Goal: Task Accomplishment & Management: Manage account settings

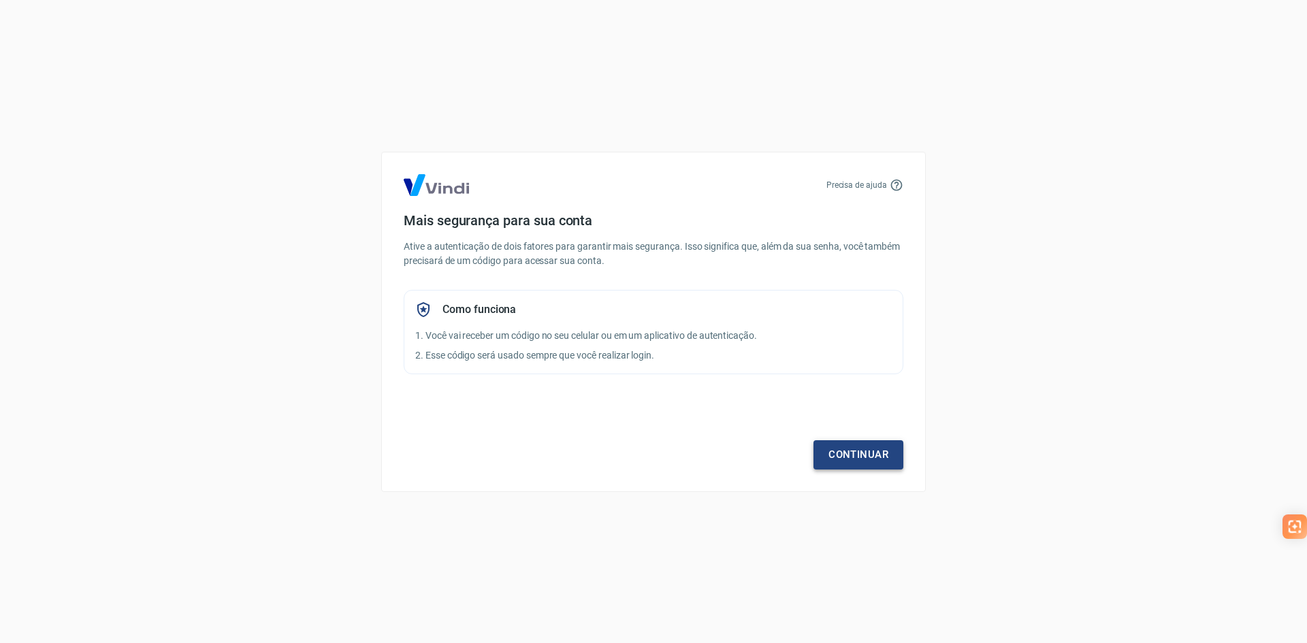
click at [846, 457] on link "Continuar" at bounding box center [858, 454] width 90 height 29
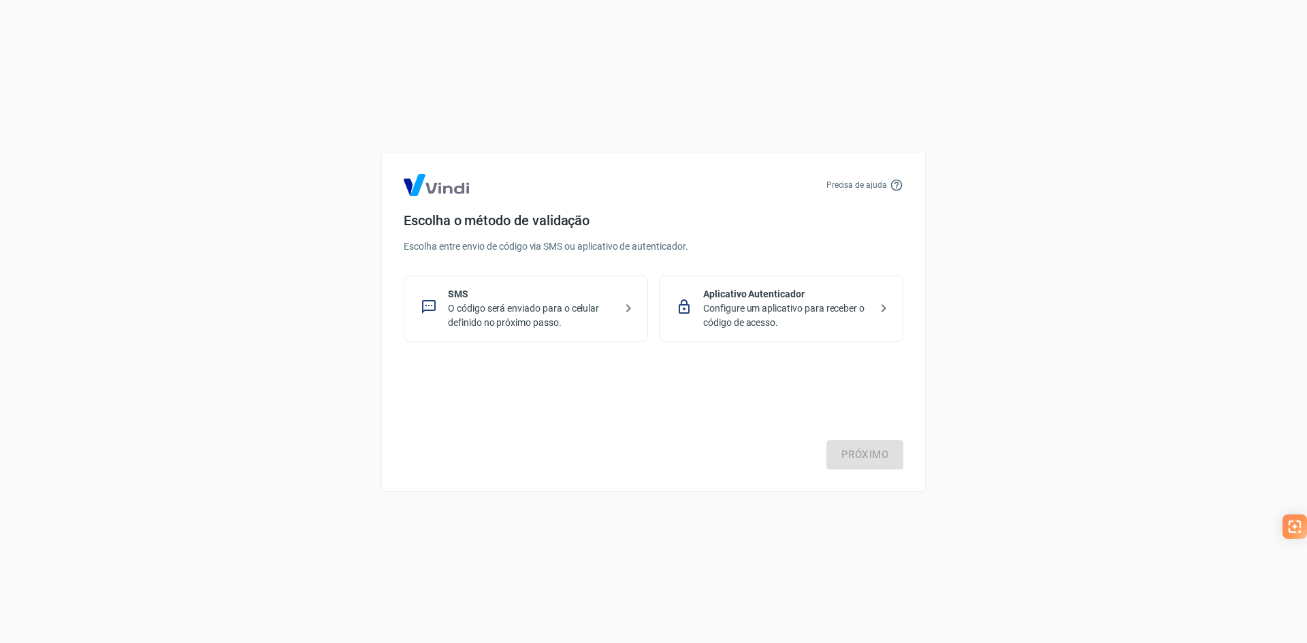
click at [806, 310] on p "Configure um aplicativo para receber o código de acesso." at bounding box center [786, 316] width 167 height 29
click at [883, 457] on link "Próximo" at bounding box center [864, 454] width 77 height 29
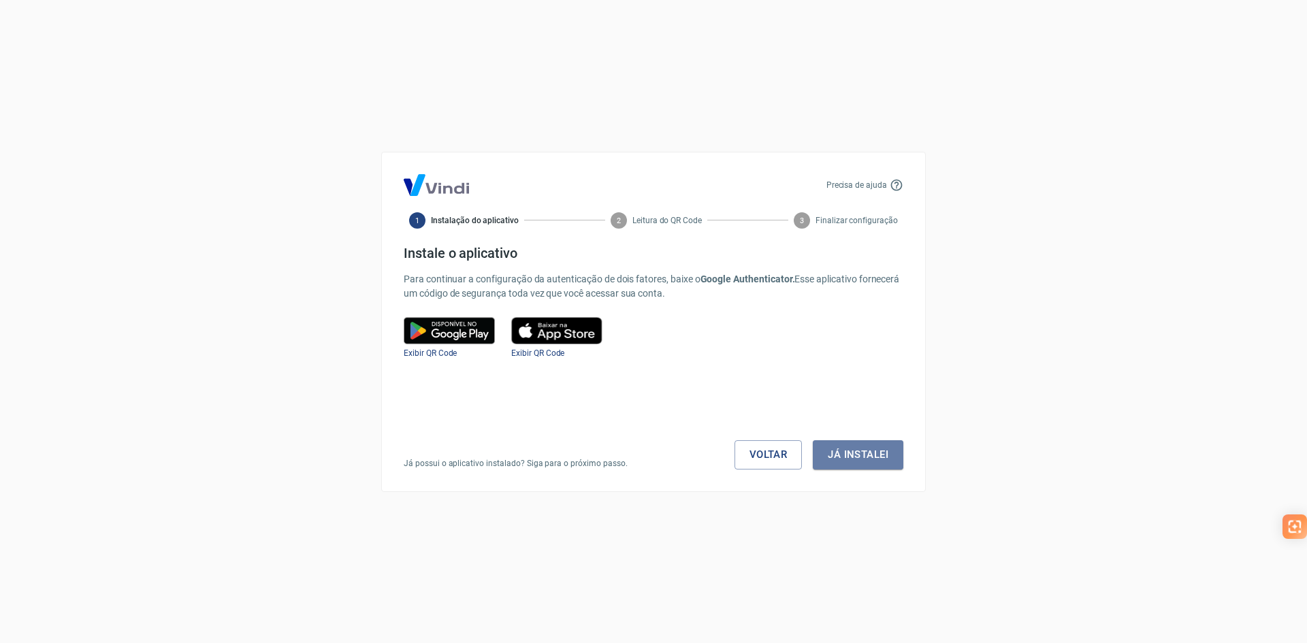
click at [883, 457] on button "Já instalei" at bounding box center [858, 454] width 91 height 29
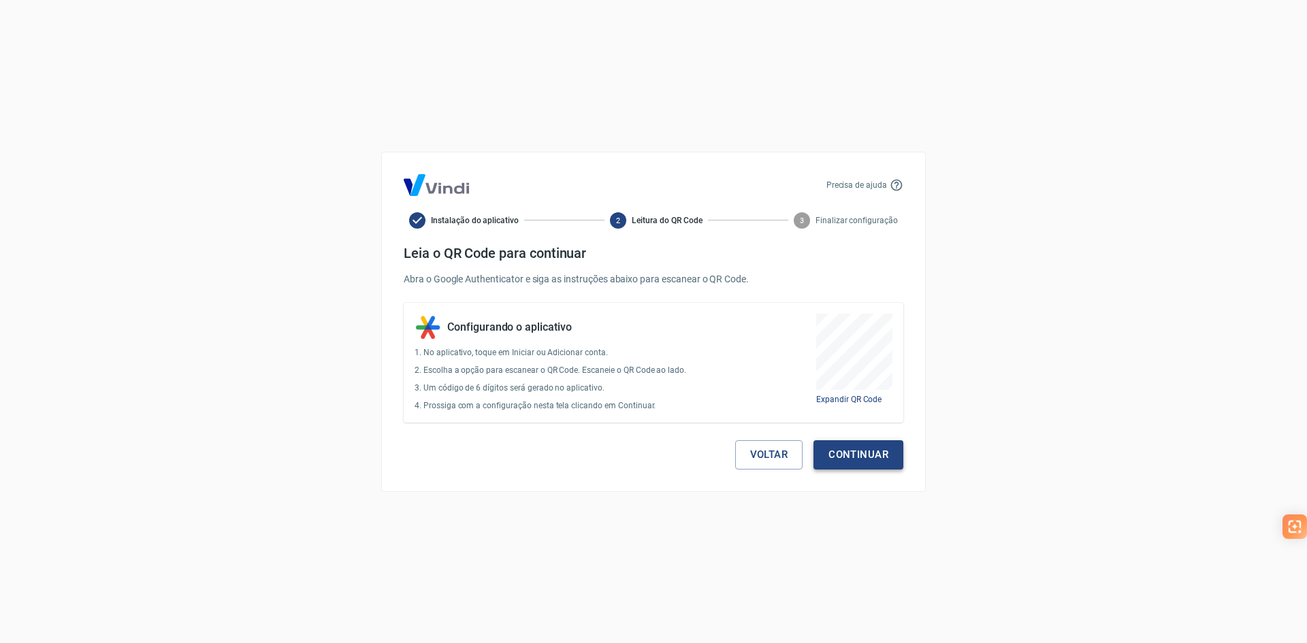
click at [835, 453] on button "Continuar" at bounding box center [858, 454] width 90 height 29
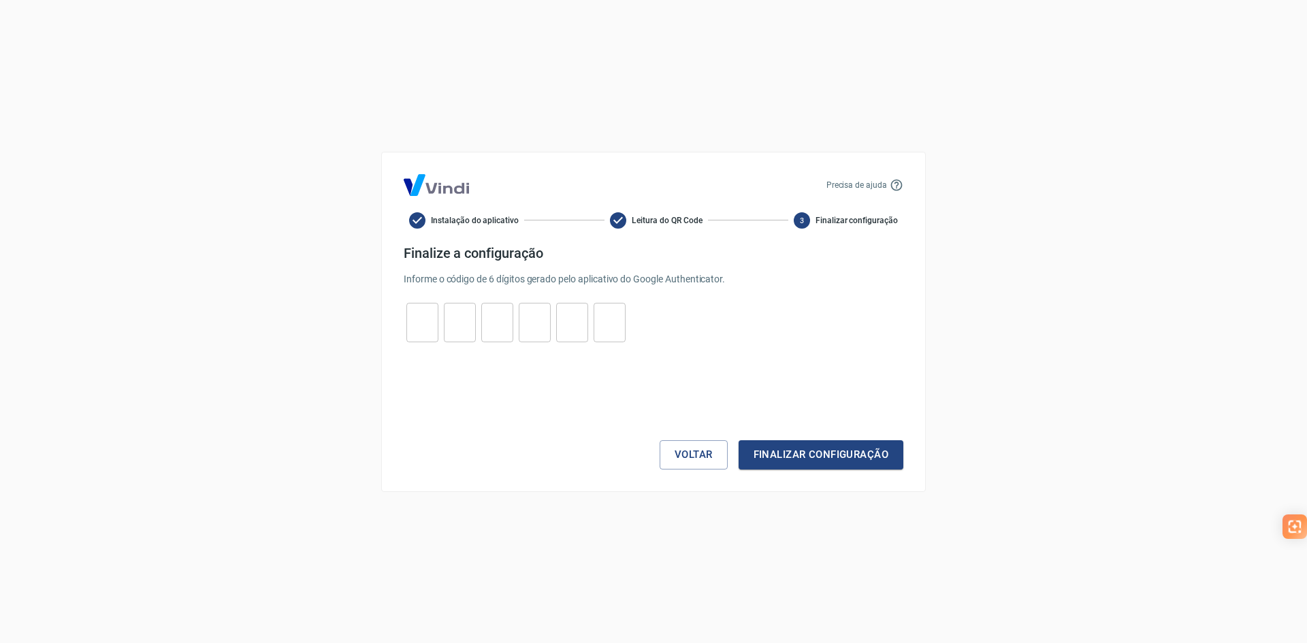
click at [438, 306] on div "​ ​ ​ ​ ​ ​" at bounding box center [516, 322] width 225 height 39
click at [432, 312] on input "tel" at bounding box center [422, 322] width 32 height 29
type input "3"
type input "8"
type input "1"
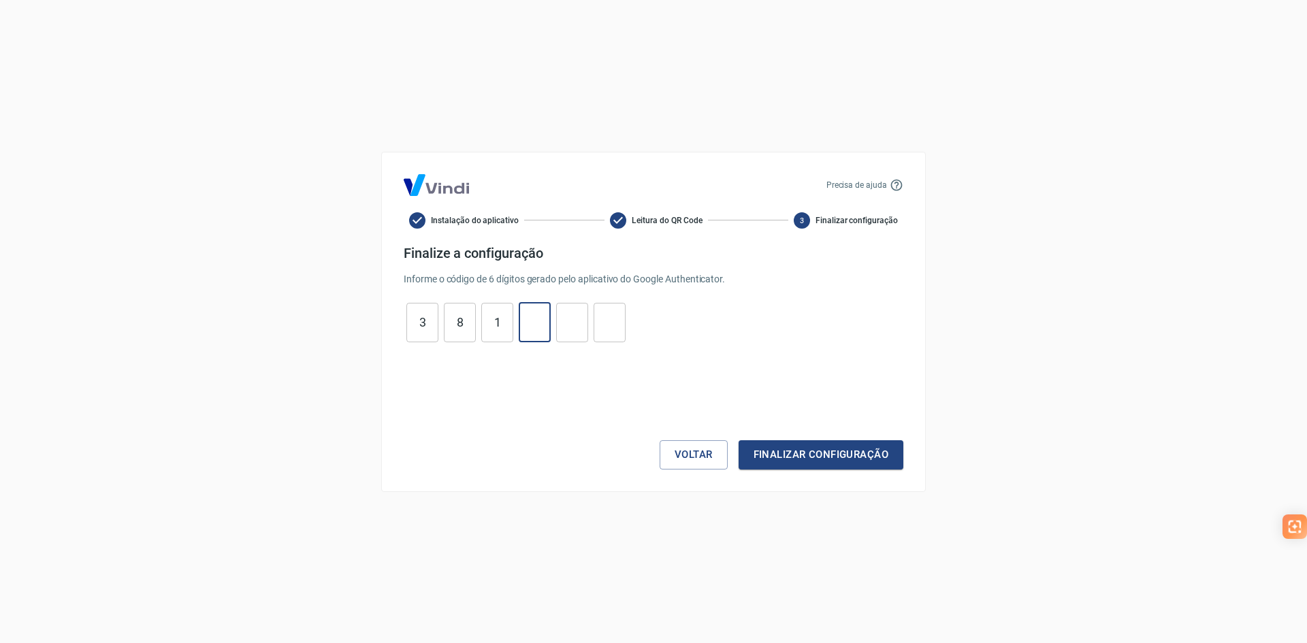
type input "2"
type input "6"
type input "4"
click at [807, 472] on div "Precisa de ajuda Instalação do aplicativo Leitura do QR Code 3 Finalizar config…" at bounding box center [653, 322] width 545 height 340
click at [805, 455] on button "Finalizar configuração" at bounding box center [821, 454] width 165 height 29
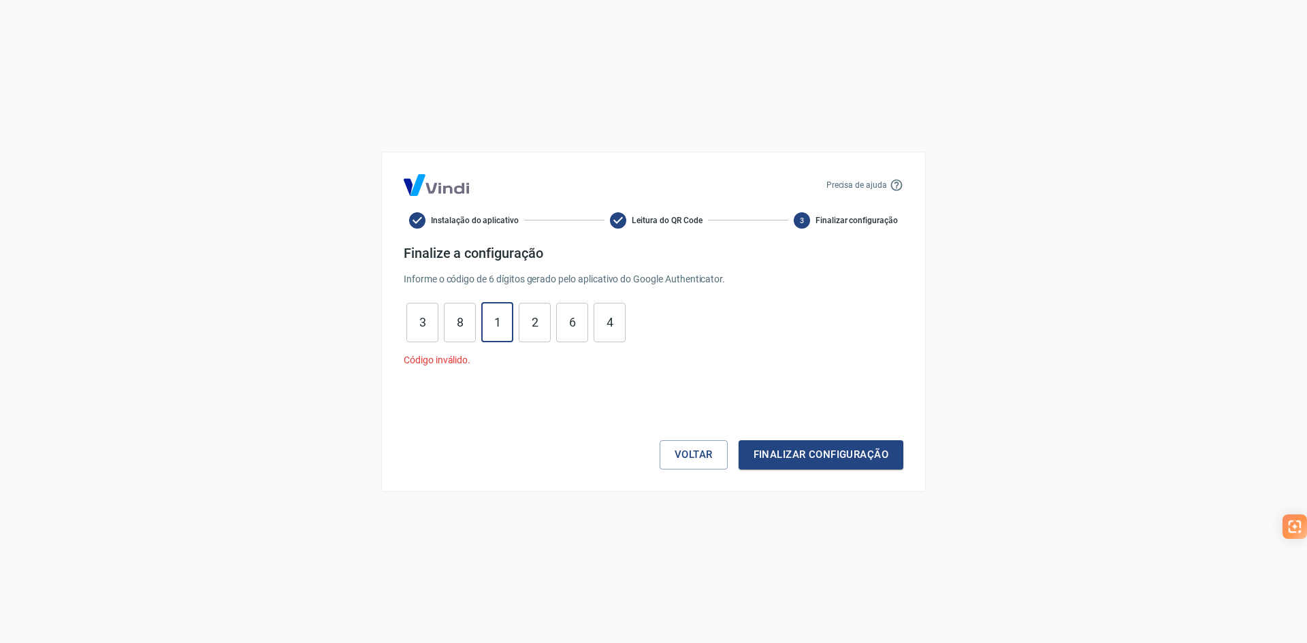
drag, startPoint x: 488, startPoint y: 319, endPoint x: 504, endPoint y: 323, distance: 16.0
click at [504, 323] on input "1" at bounding box center [497, 322] width 32 height 29
type input "2"
click at [832, 455] on button "Finalizar configuração" at bounding box center [821, 454] width 165 height 29
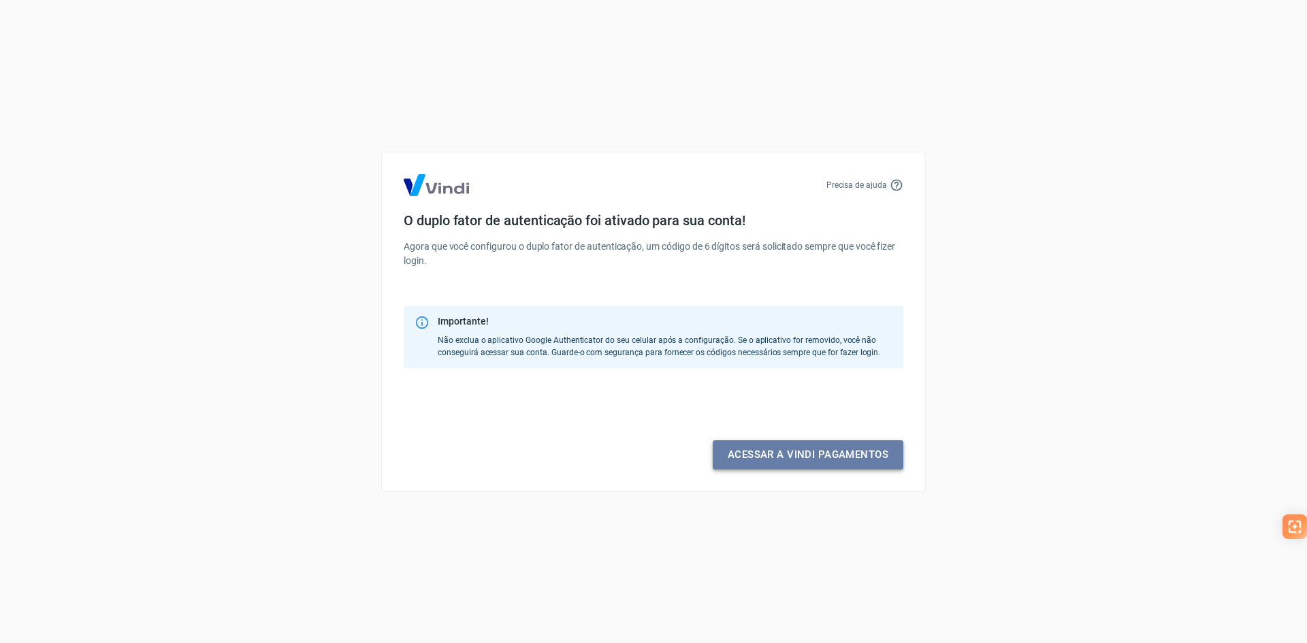
click at [774, 449] on link "Acessar a Vindi pagamentos" at bounding box center [808, 454] width 191 height 29
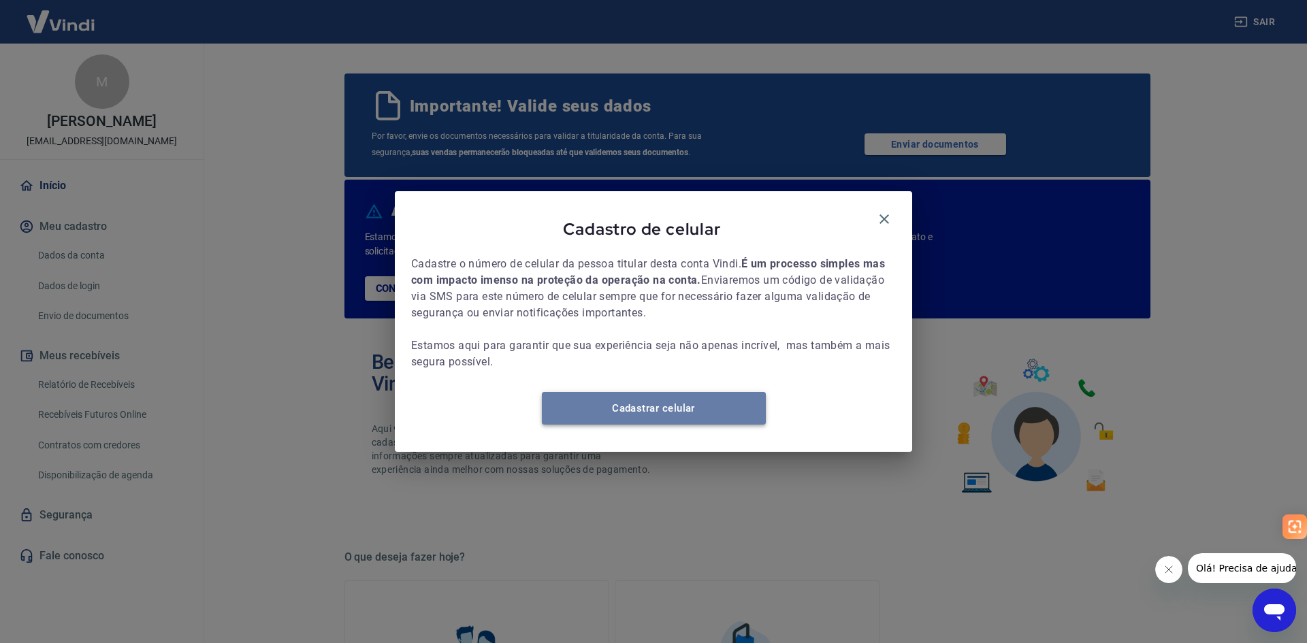
click at [659, 415] on link "Cadastrar celular" at bounding box center [654, 408] width 224 height 33
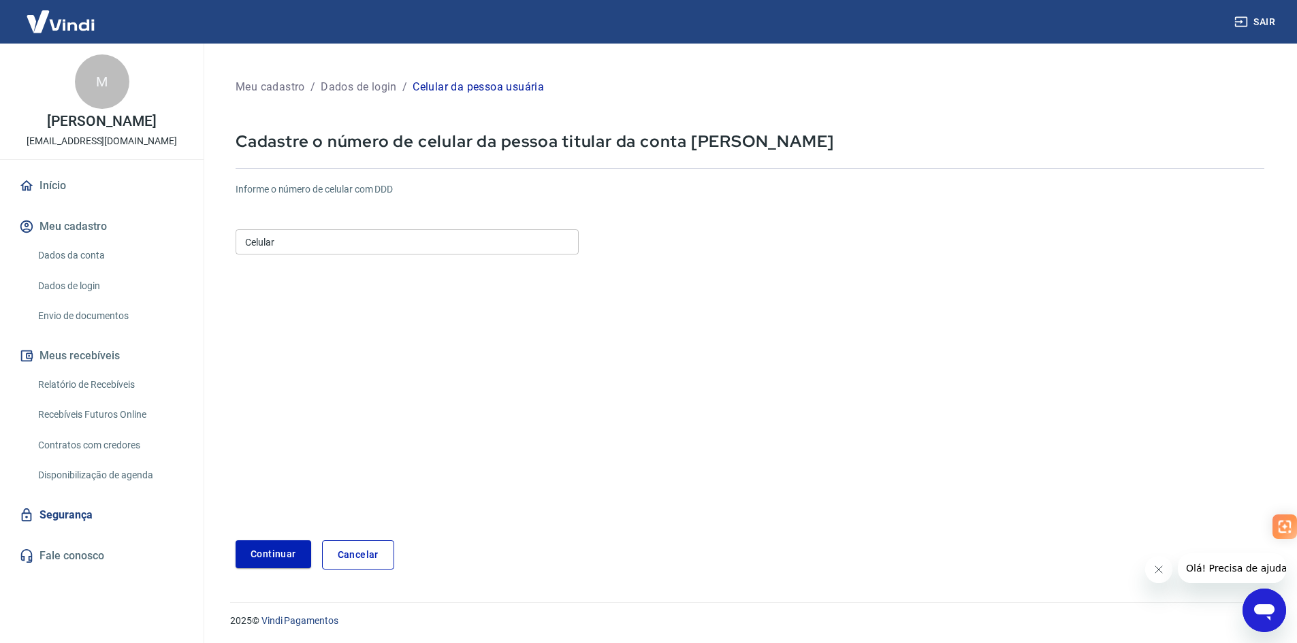
click at [359, 241] on input "Celular" at bounding box center [407, 241] width 343 height 25
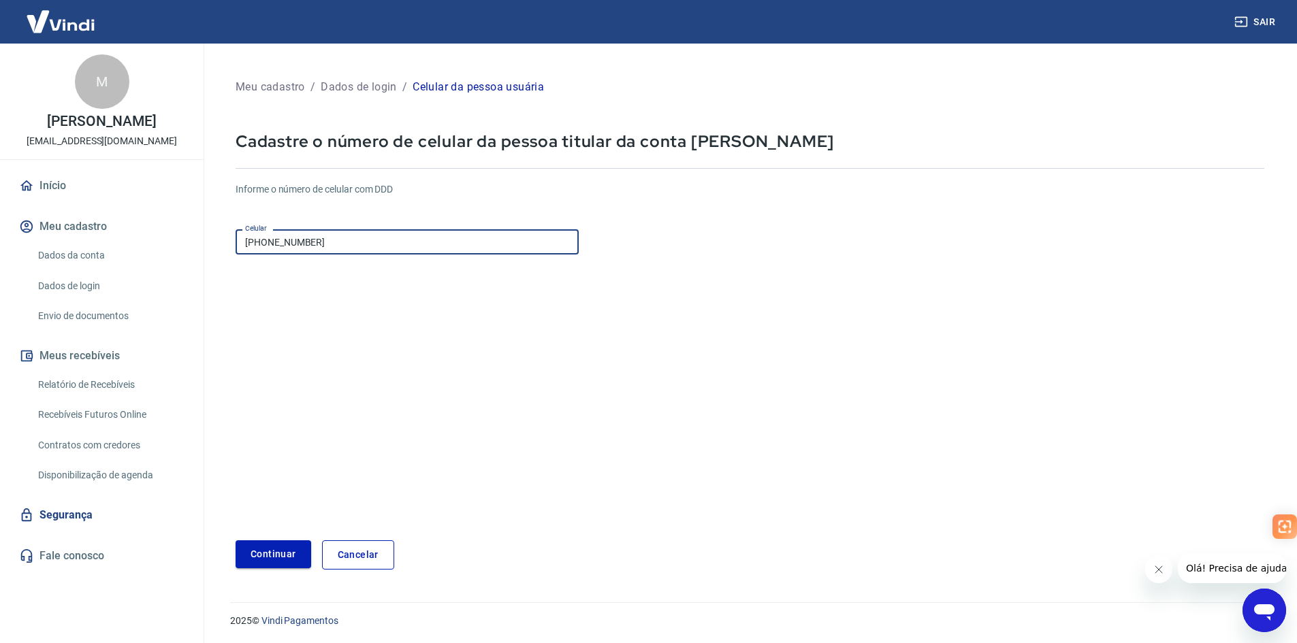
type input "[PHONE_NUMBER]"
click at [280, 551] on button "Continuar" at bounding box center [274, 554] width 76 height 28
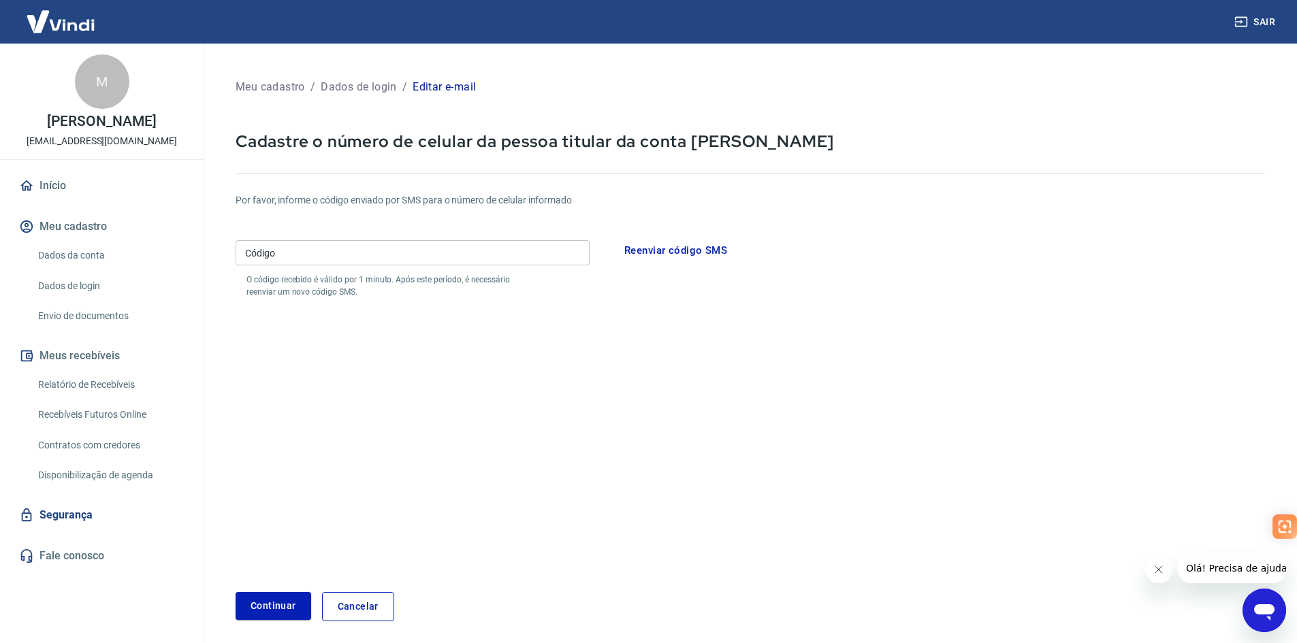
click at [402, 244] on input "Código" at bounding box center [413, 252] width 354 height 25
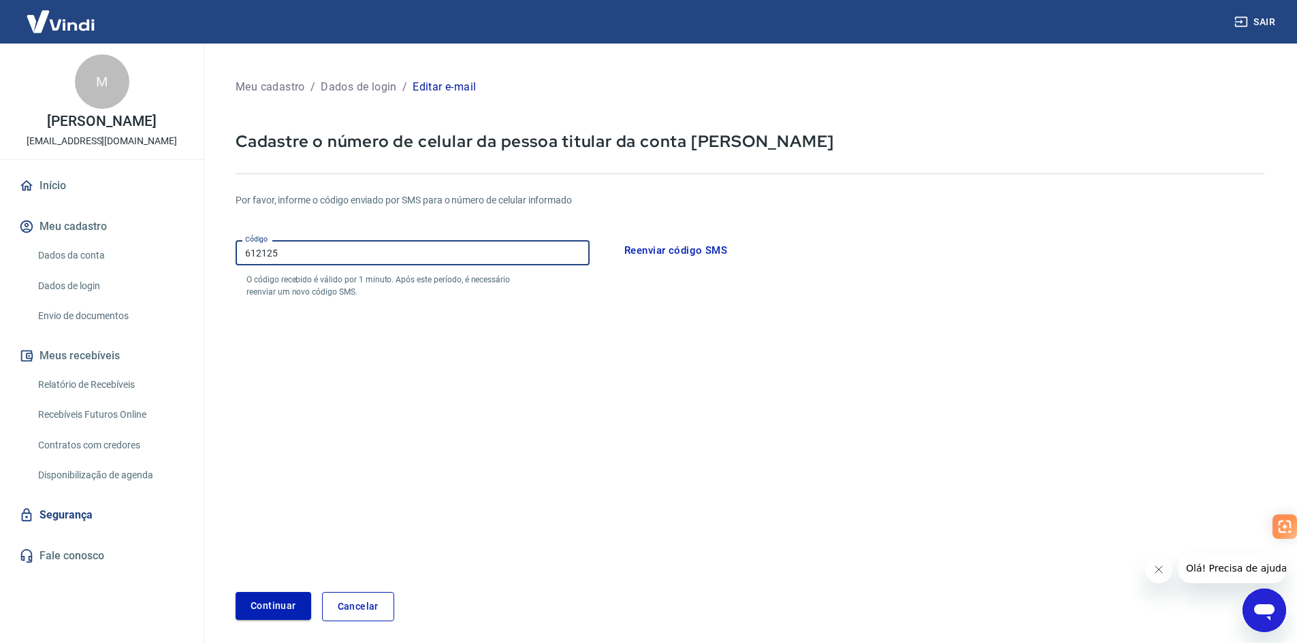
type input "612125"
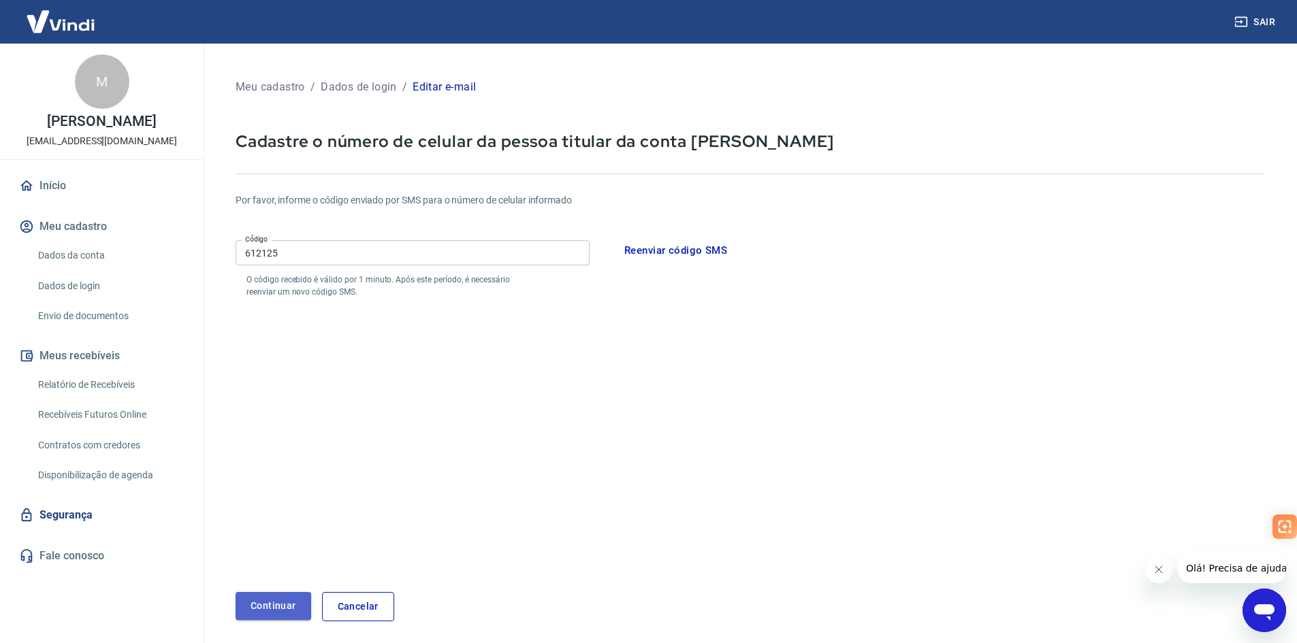
click at [272, 608] on button "Continuar" at bounding box center [274, 606] width 76 height 28
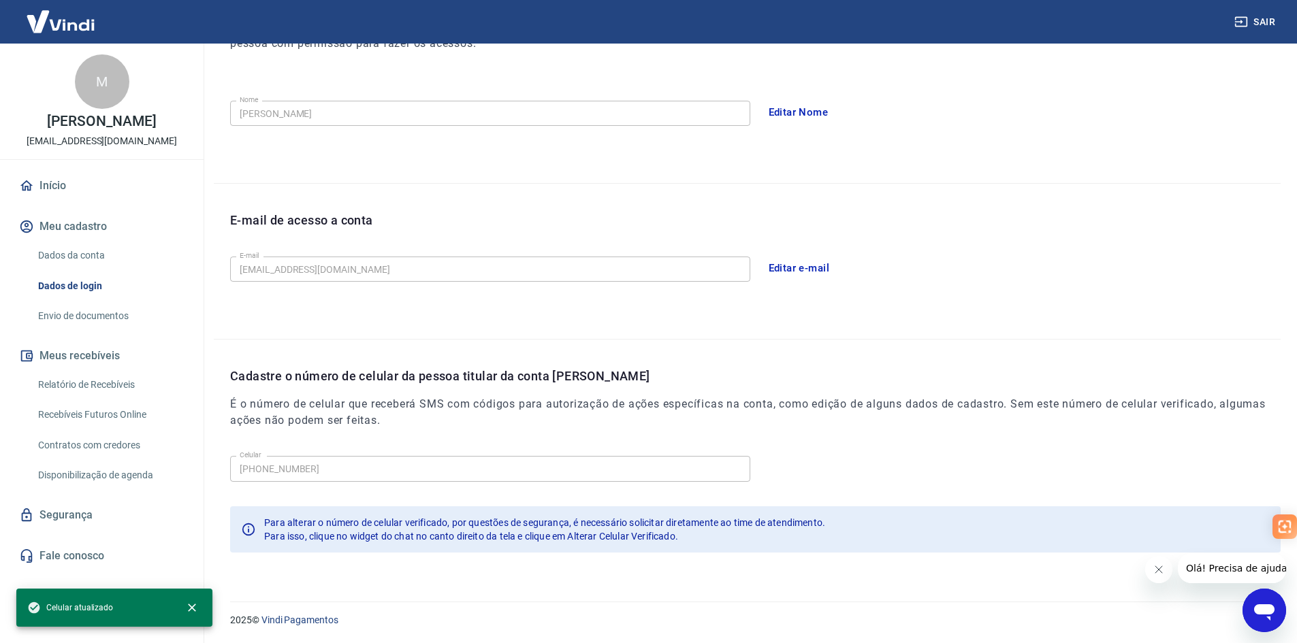
scroll to position [229, 0]
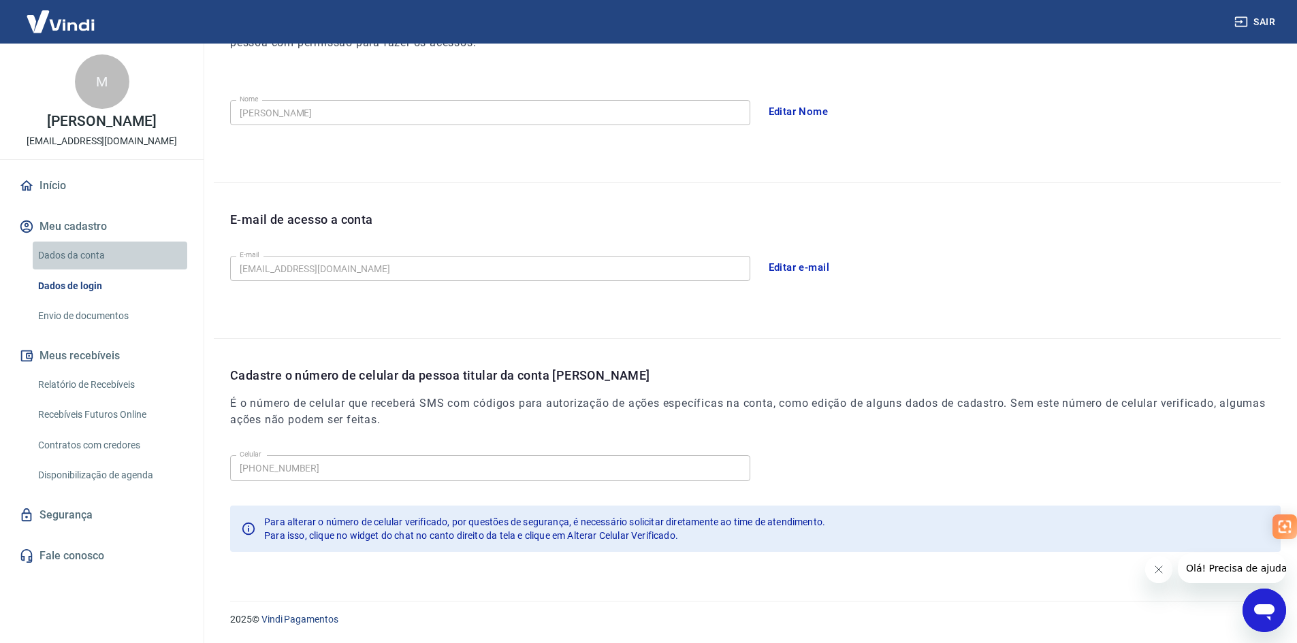
click at [82, 267] on link "Dados da conta" at bounding box center [110, 256] width 155 height 28
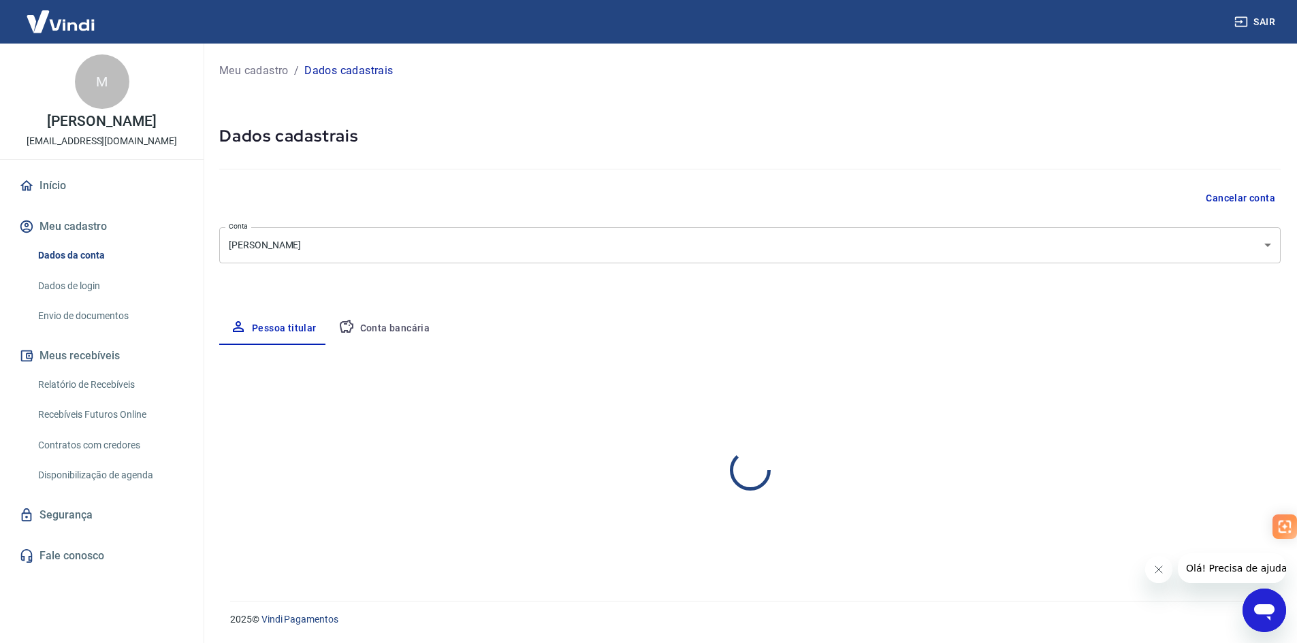
select select "CE"
select select "business"
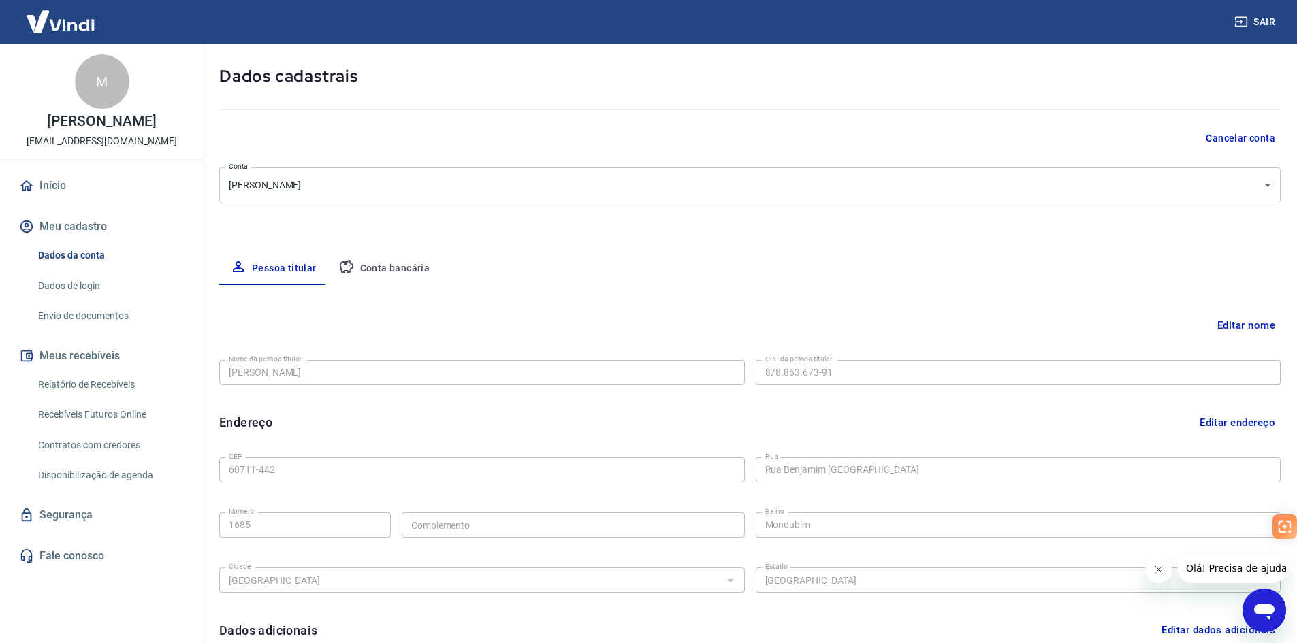
click at [393, 296] on div "Editar nome Nome da pessoa titular [PERSON_NAME] Nome da pessoa titular CPF da …" at bounding box center [749, 511] width 1061 height 452
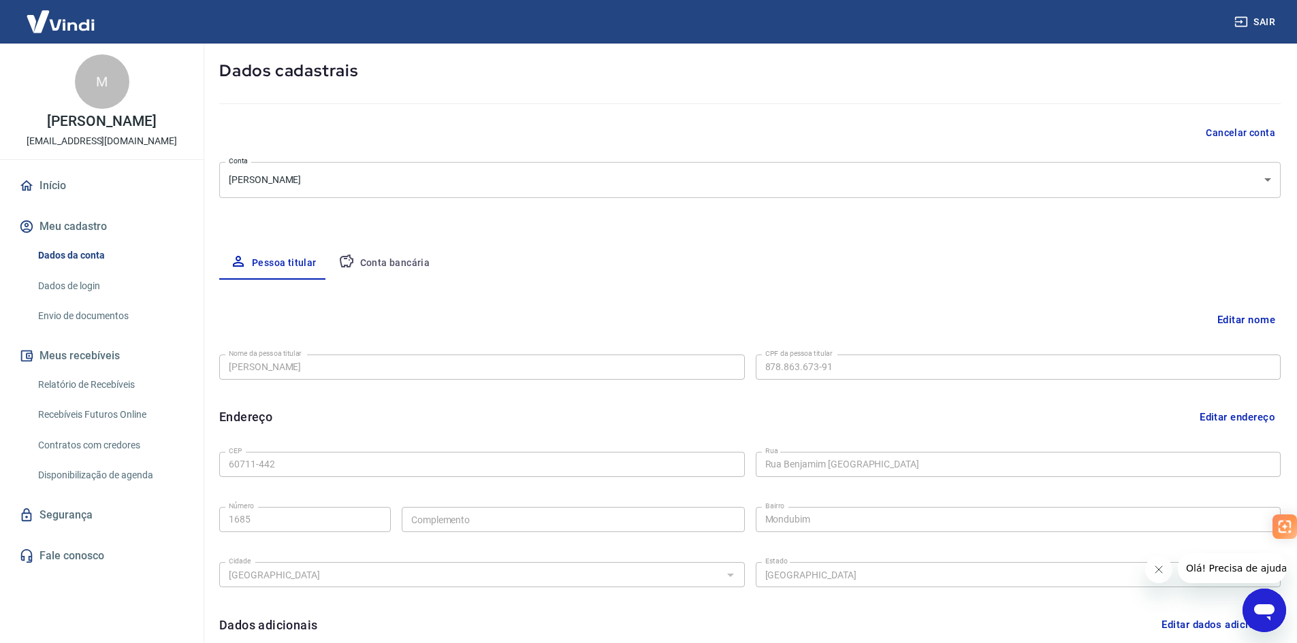
click at [393, 287] on div "Editar nome Nome da pessoa titular [PERSON_NAME] Nome da pessoa titular CPF da …" at bounding box center [749, 506] width 1061 height 452
click at [393, 268] on button "Conta bancária" at bounding box center [384, 262] width 114 height 33
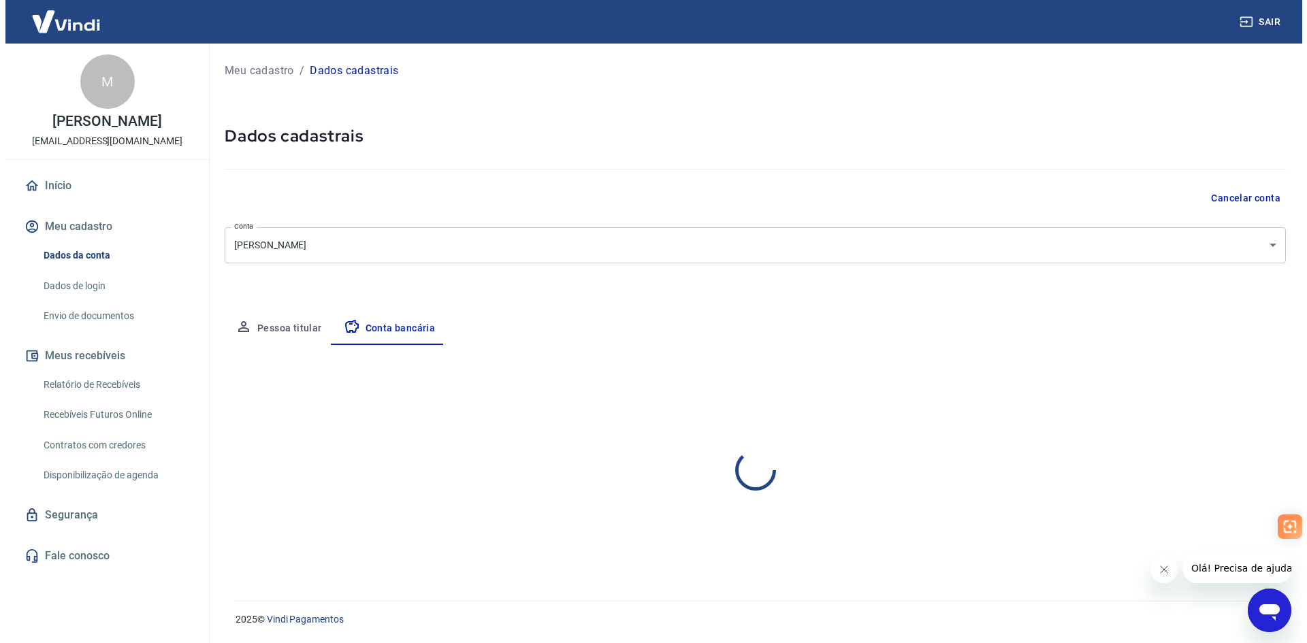
scroll to position [0, 0]
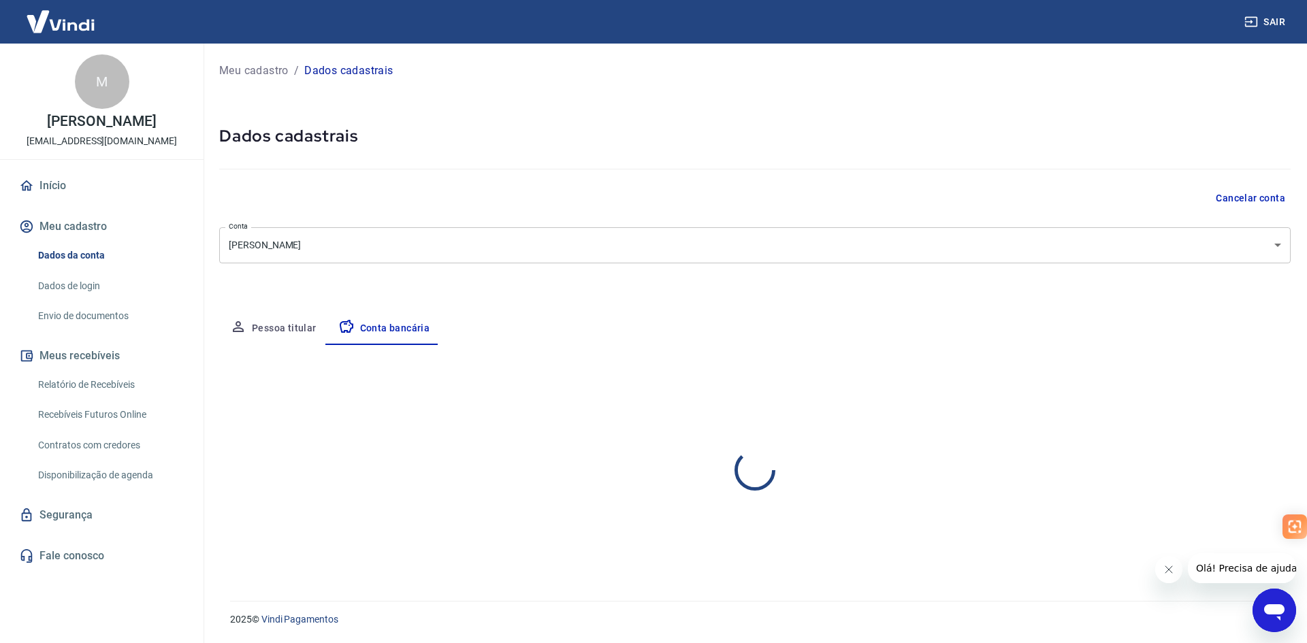
select select "1"
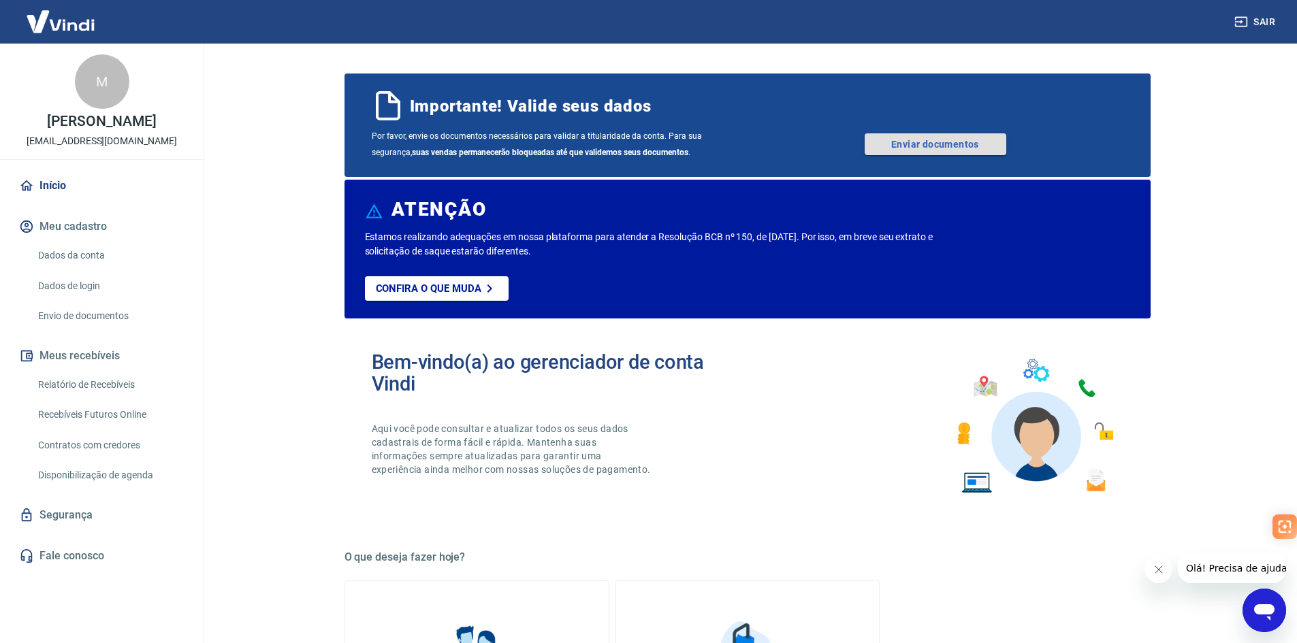
click at [892, 147] on link "Enviar documentos" at bounding box center [935, 144] width 142 height 22
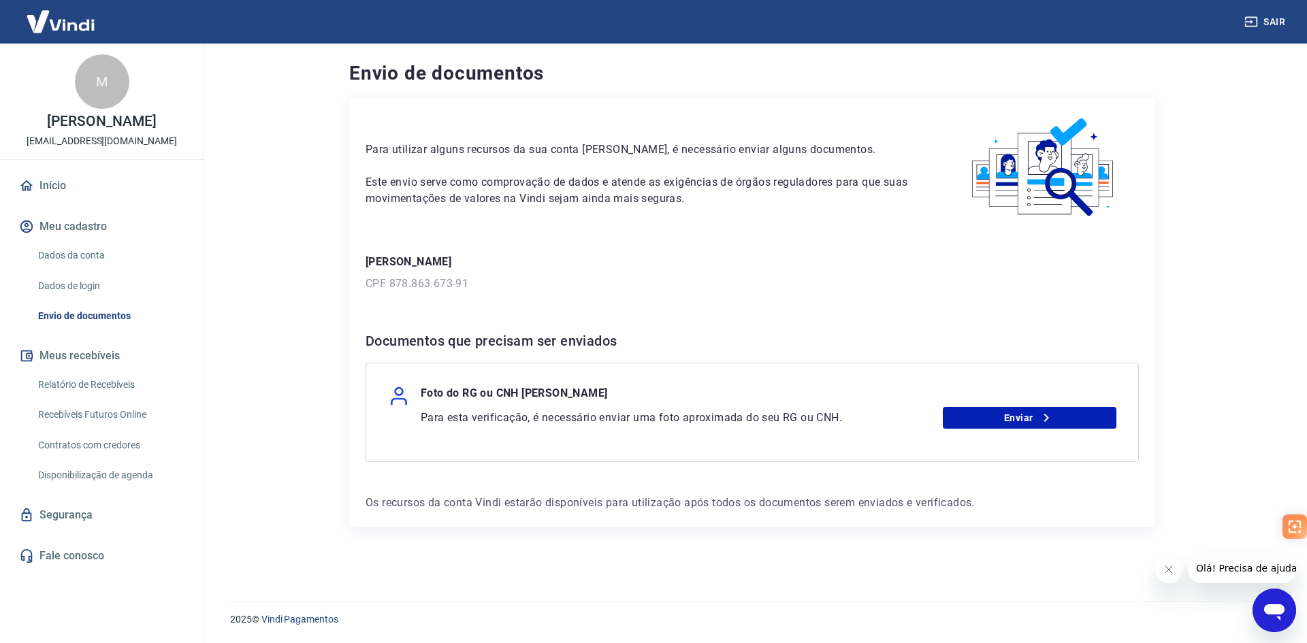
click at [82, 266] on link "Dados da conta" at bounding box center [110, 256] width 155 height 28
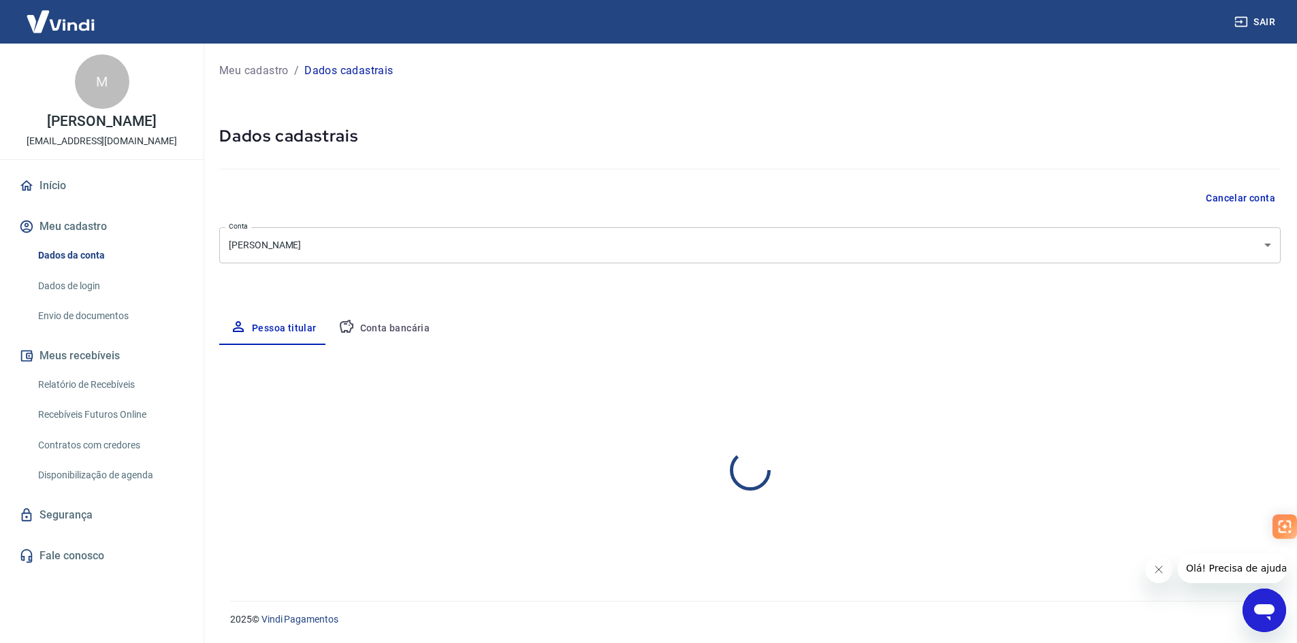
select select "CE"
select select "business"
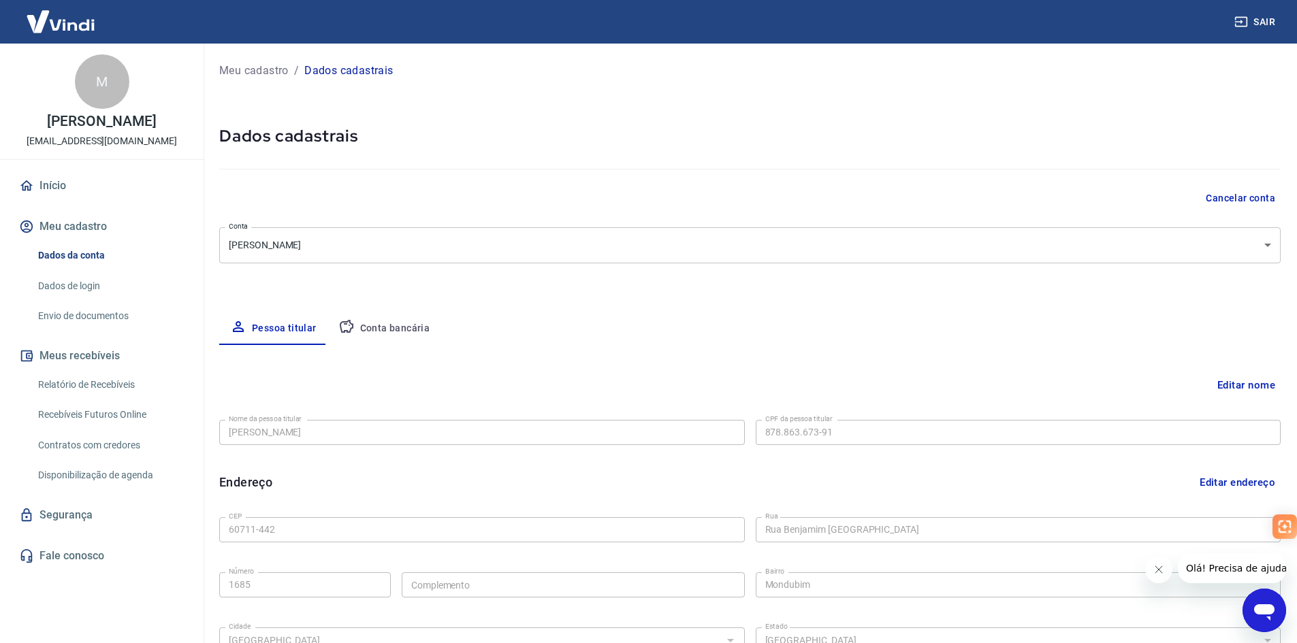
click at [381, 242] on body "Sair M MARCIO LUIZ CARLOS DE MORAIS marciolcmorais@gmail.com Início Meu cadastr…" at bounding box center [648, 321] width 1297 height 643
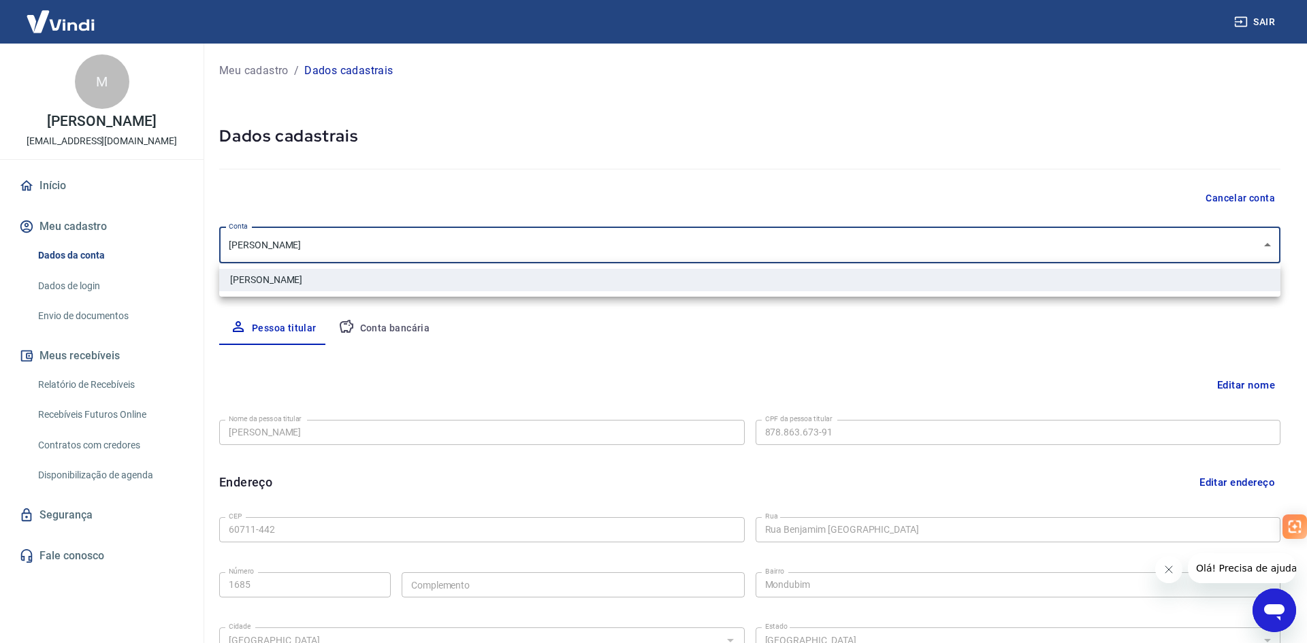
click at [381, 242] on div at bounding box center [653, 321] width 1307 height 643
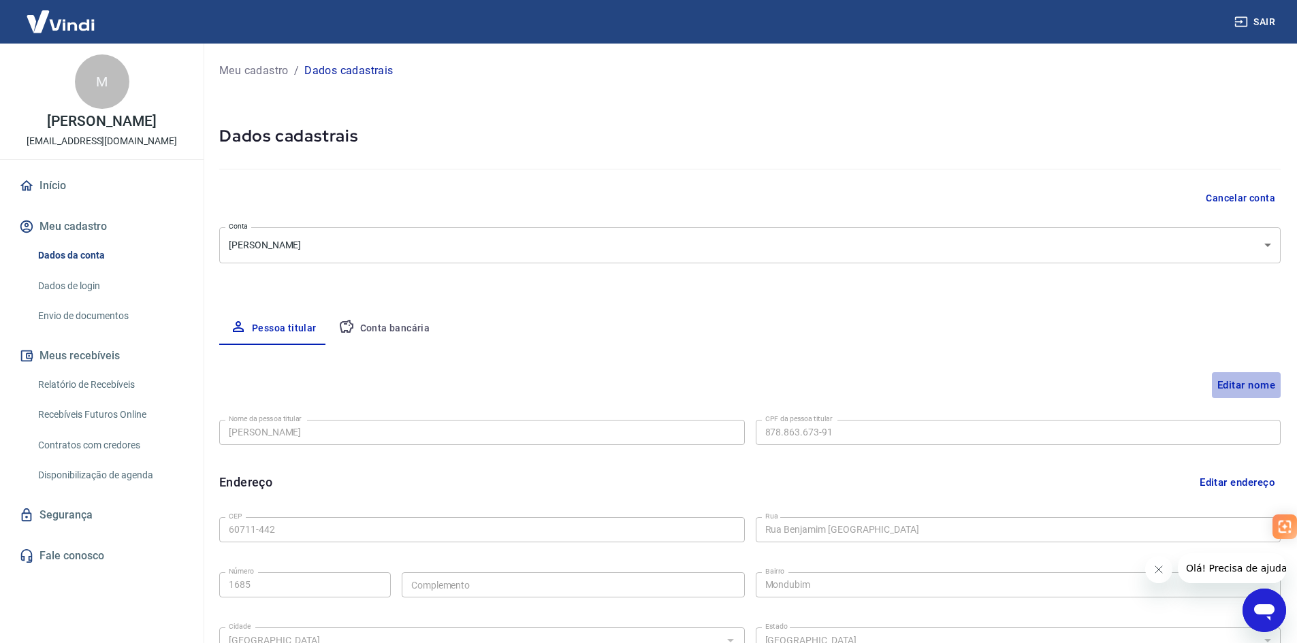
click at [1237, 383] on button "Editar nome" at bounding box center [1246, 385] width 69 height 26
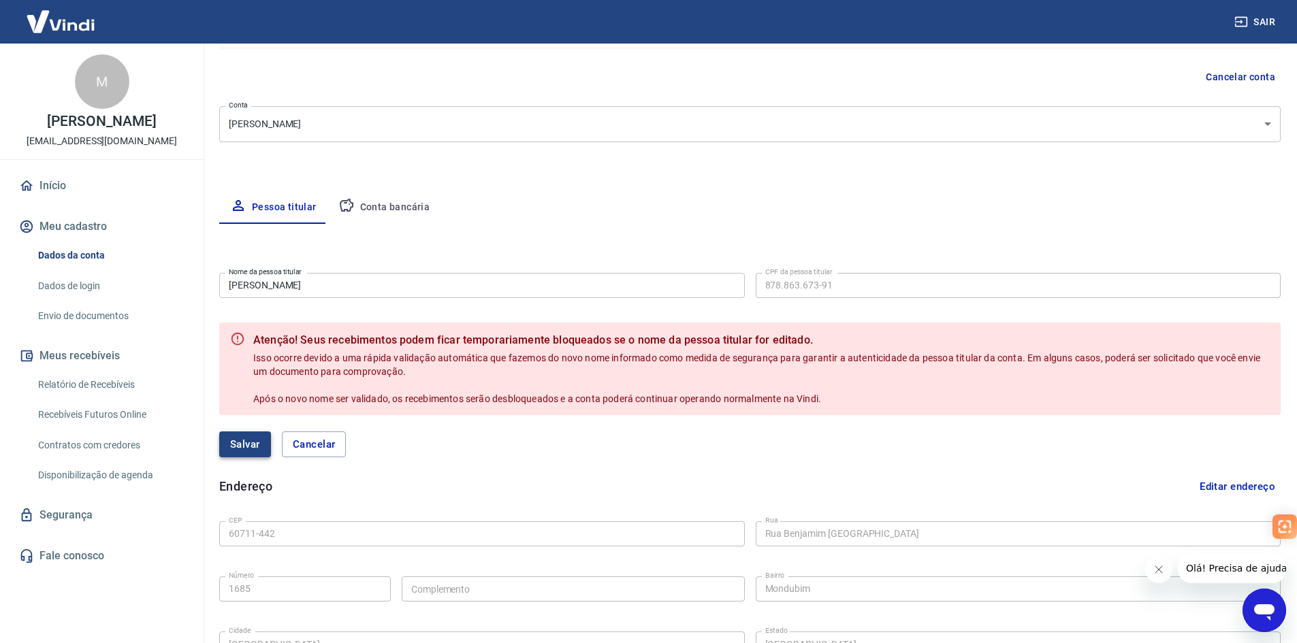
scroll to position [122, 0]
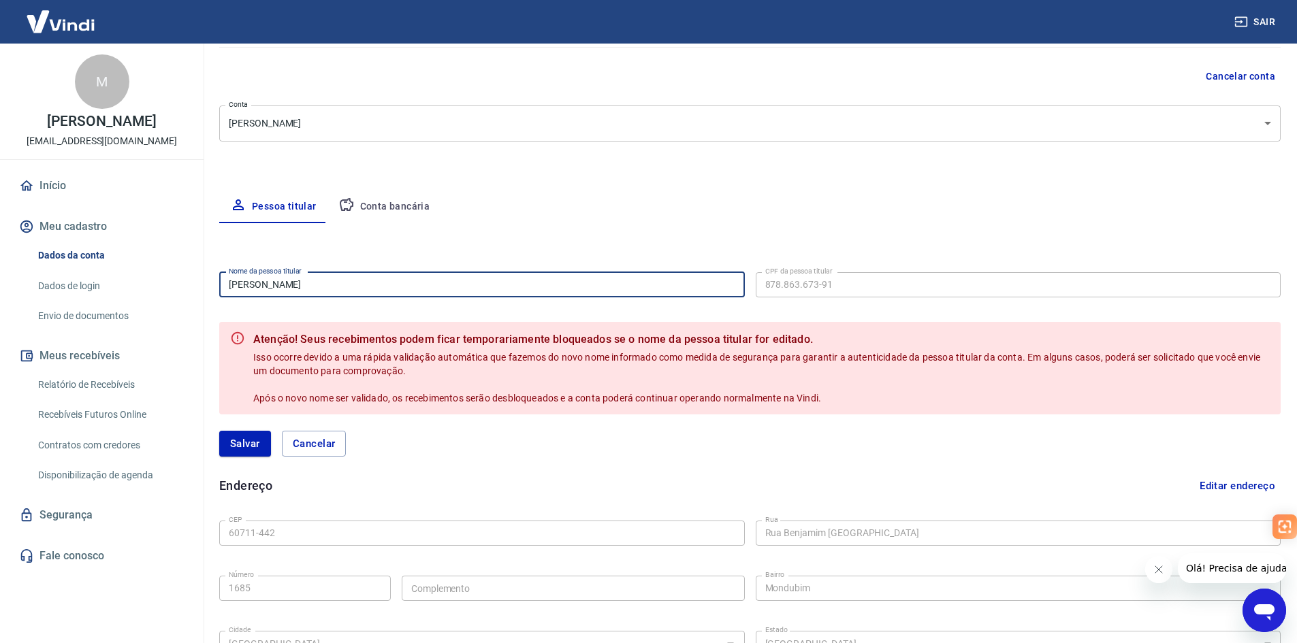
drag, startPoint x: 374, startPoint y: 289, endPoint x: 176, endPoint y: 288, distance: 198.8
click at [176, 288] on div "Sair M MARCIO LUIZ CARLOS DE MORAIS marciolcmorais@gmail.com Início Meu cadastr…" at bounding box center [648, 199] width 1297 height 643
type input "FRANCISCA BERTILIA CHAVES COSTA"
click at [232, 443] on button "Salvar" at bounding box center [245, 444] width 52 height 26
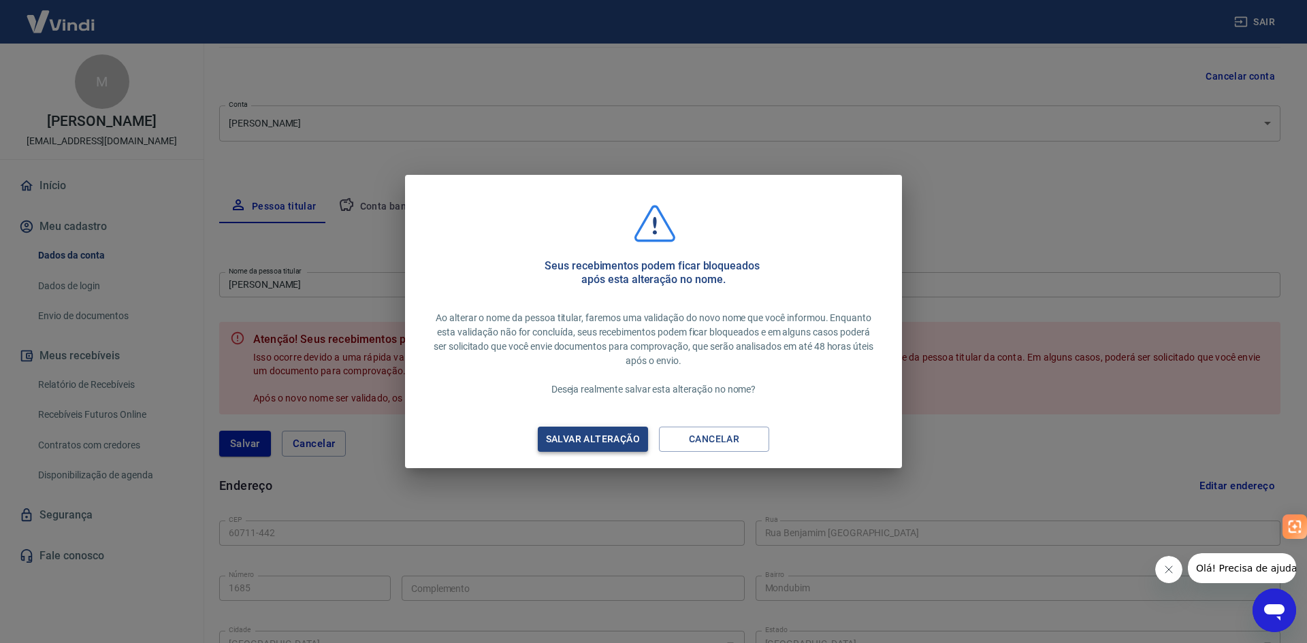
click at [566, 436] on div "Salvar alteração" at bounding box center [593, 439] width 127 height 17
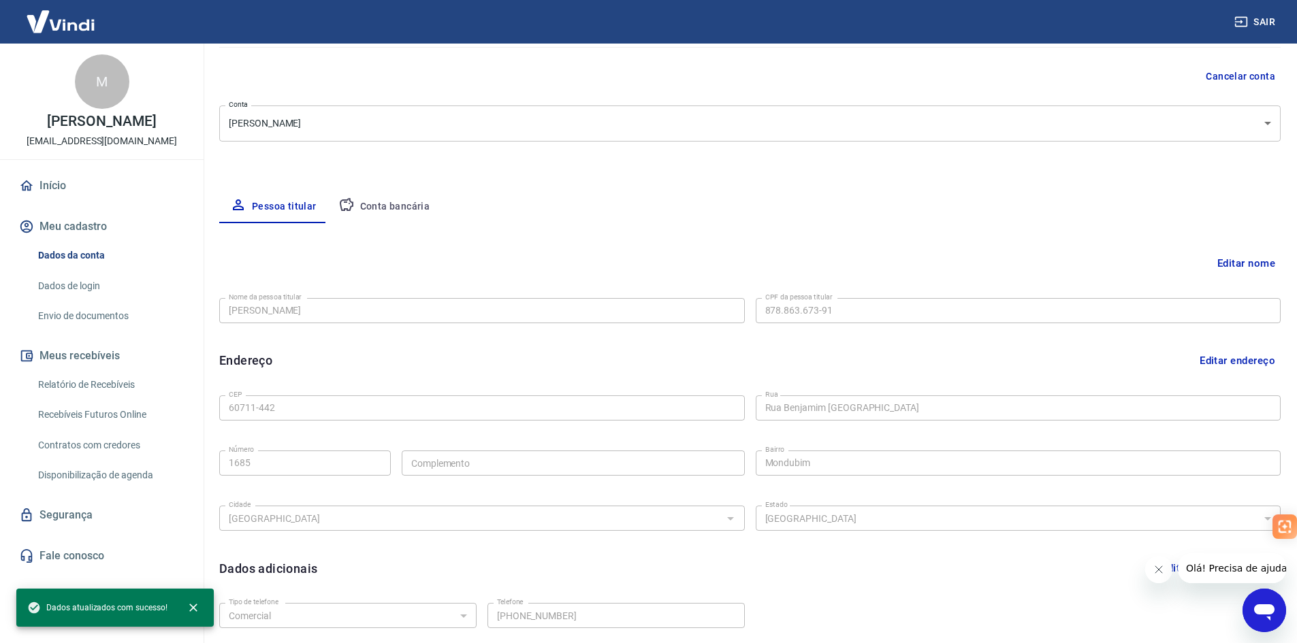
click at [1248, 355] on button "Editar endereço" at bounding box center [1237, 361] width 86 height 26
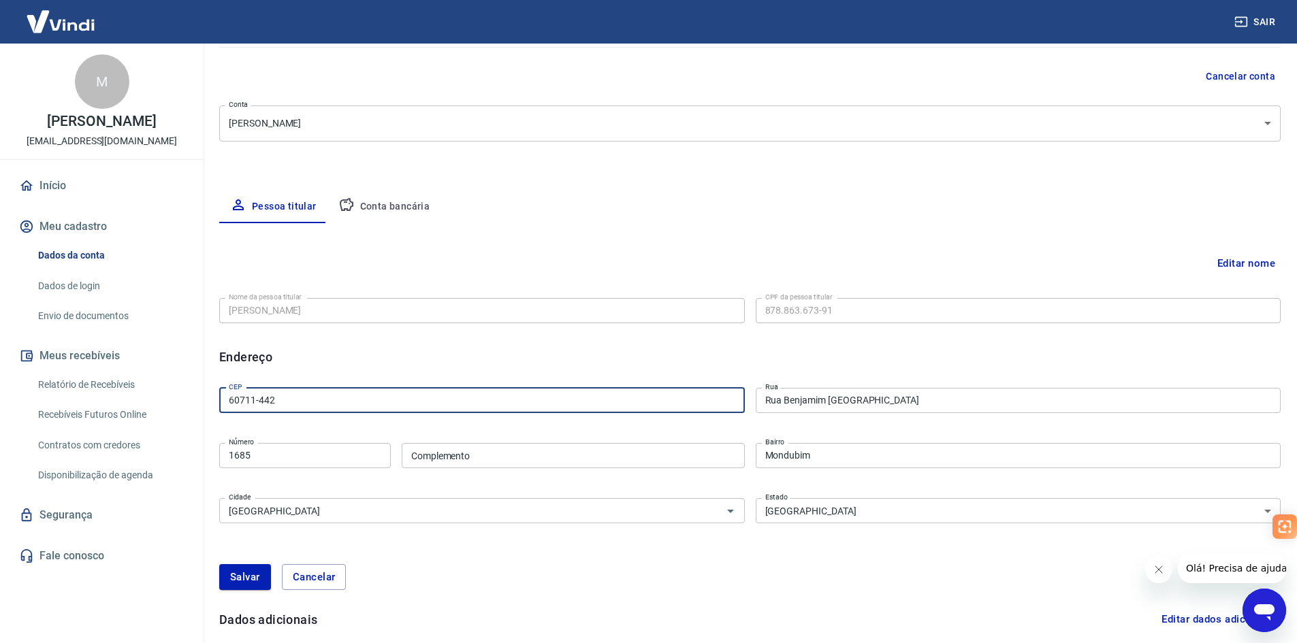
drag, startPoint x: 263, startPoint y: 393, endPoint x: 111, endPoint y: 386, distance: 152.7
click at [111, 386] on div "Sair M MARCIO LUIZ CARLOS DE MORAIS marciolcmorais@gmail.com Início Meu cadastr…" at bounding box center [648, 199] width 1297 height 643
type input "60160-230"
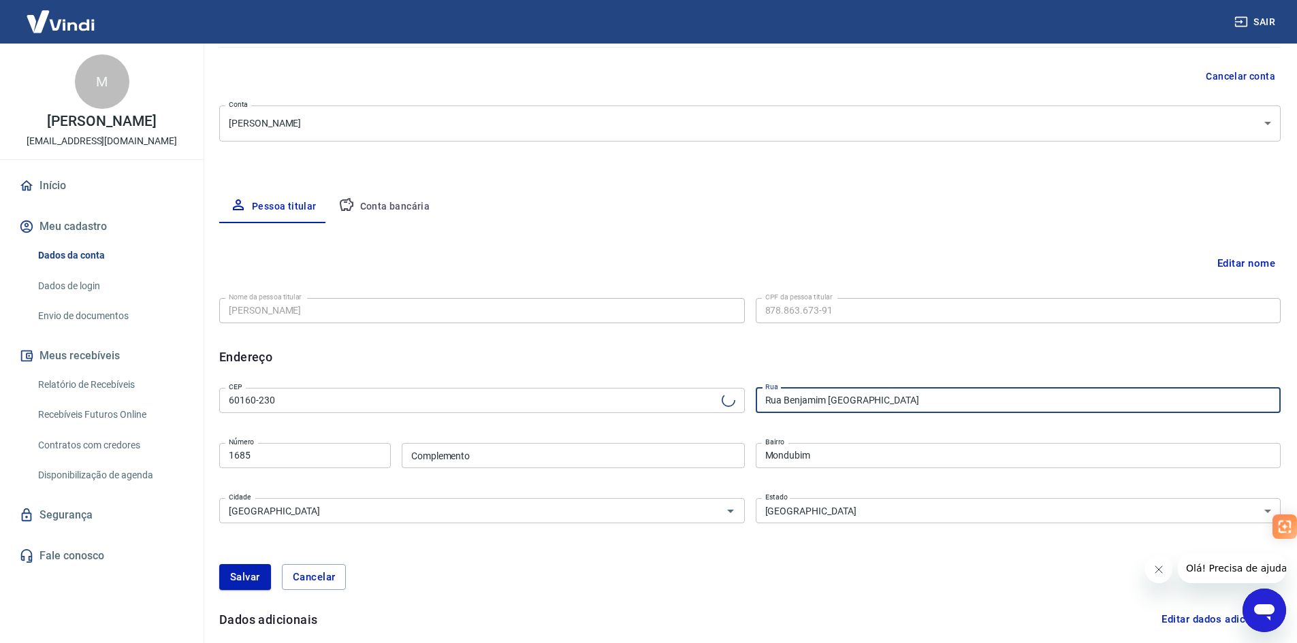
type input "Avenida Dom Luís"
type input "Meireles"
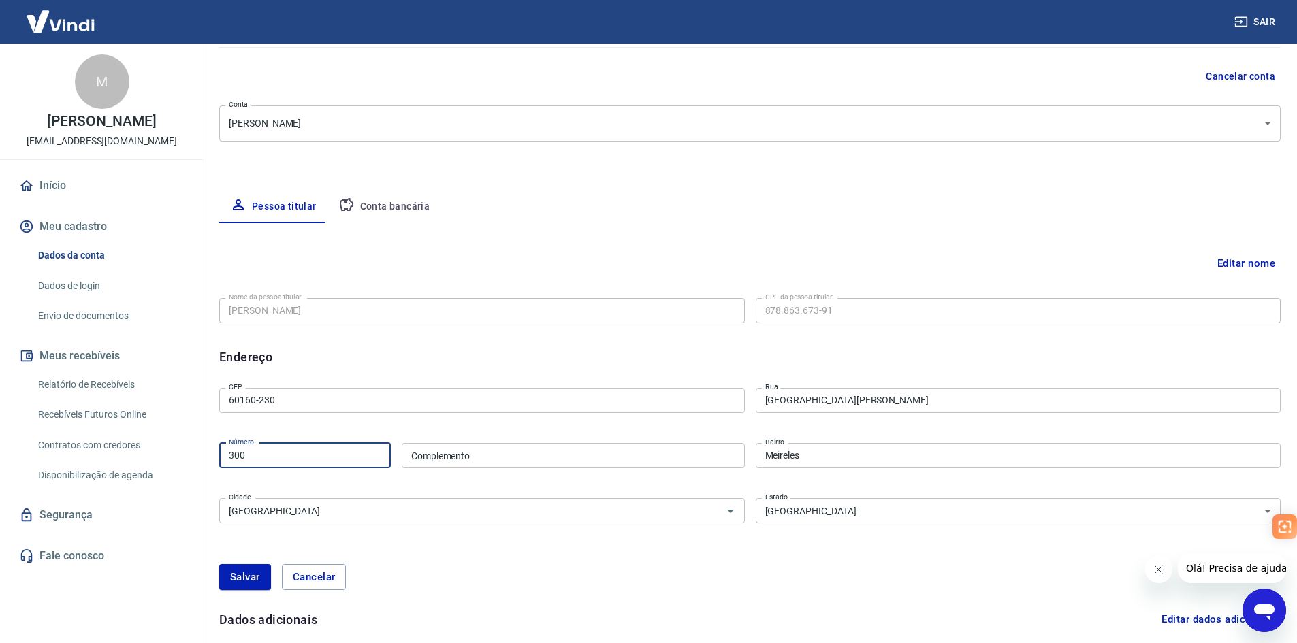
type input "300"
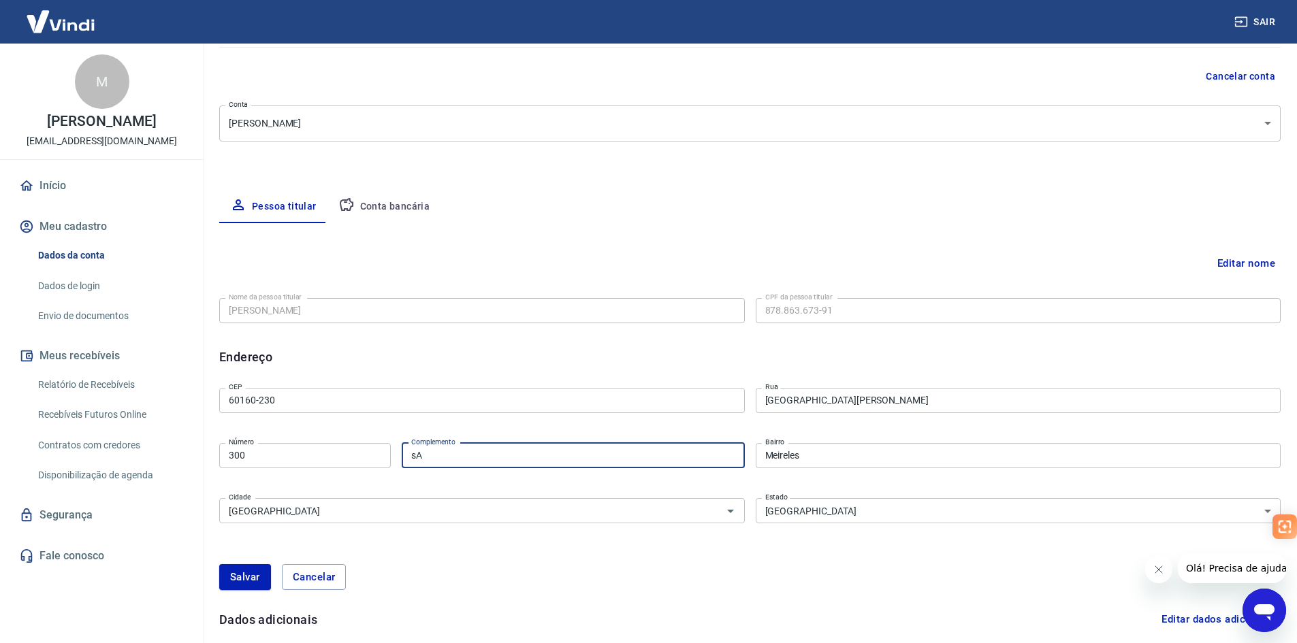
type input "s"
type input "Sala 1014"
click at [253, 580] on button "Salvar" at bounding box center [245, 577] width 52 height 26
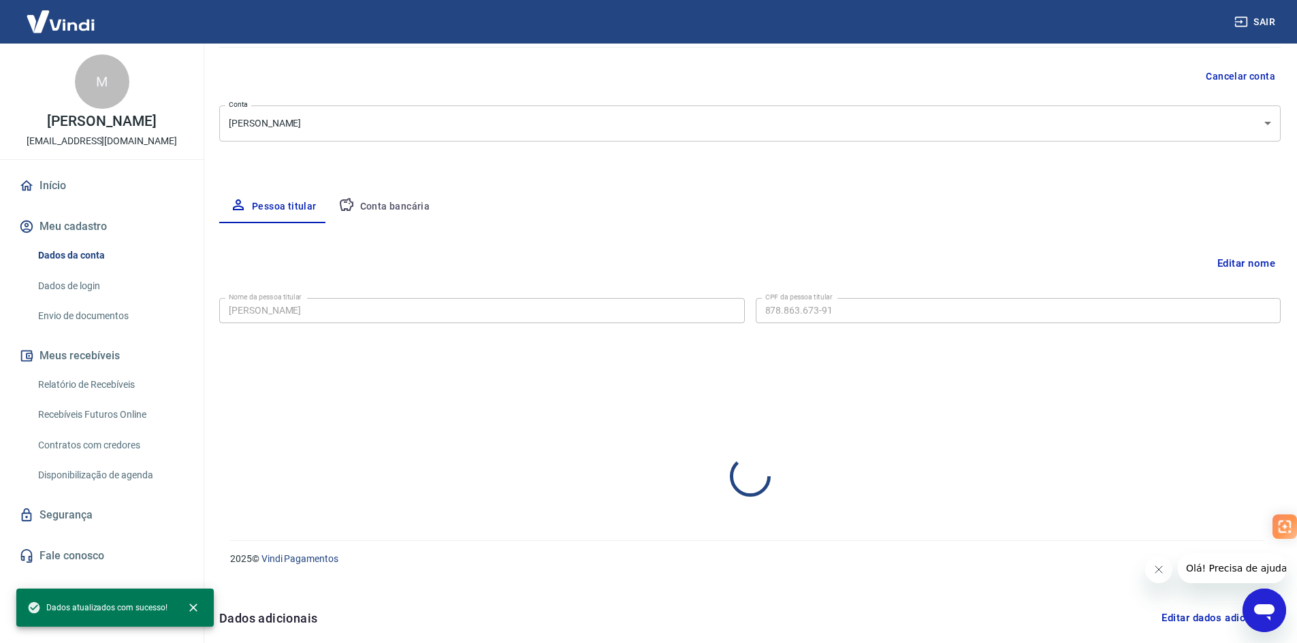
select select "CE"
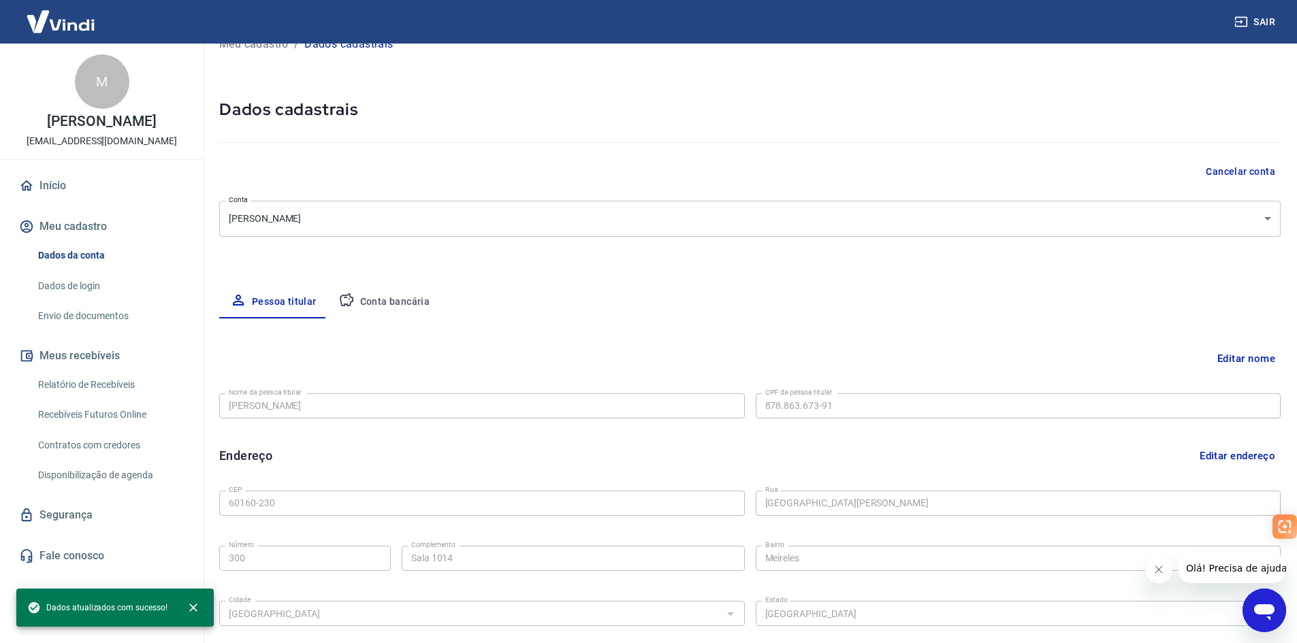
scroll to position [0, 0]
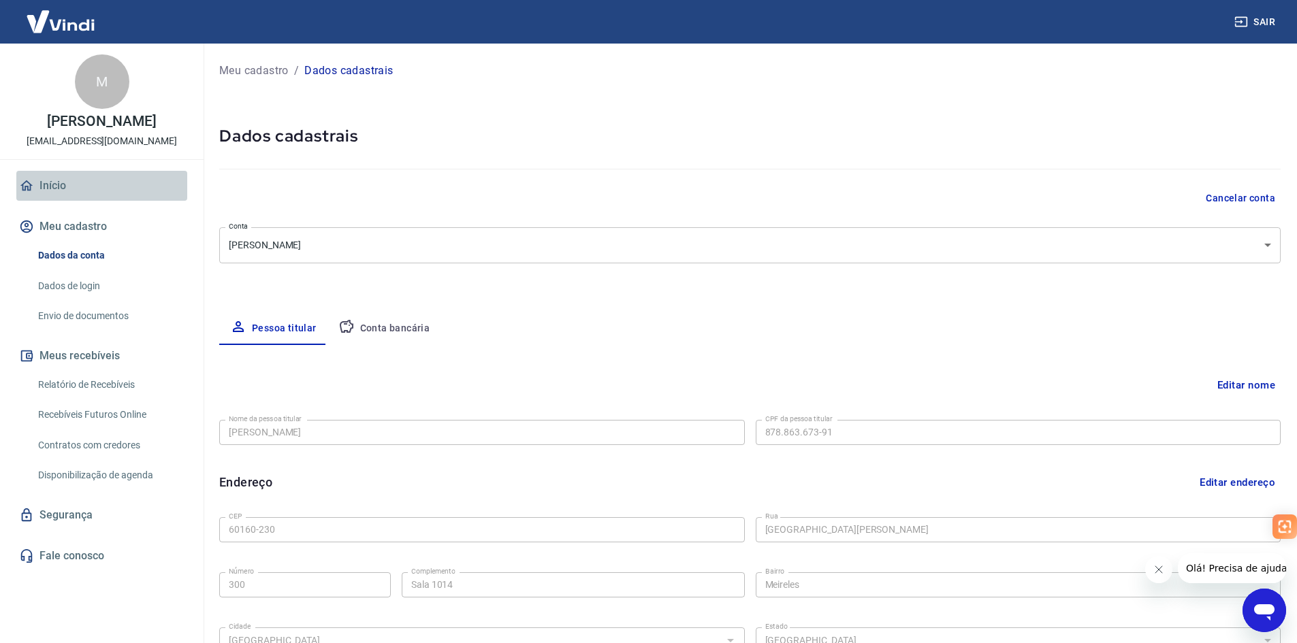
click at [34, 197] on link "Início" at bounding box center [101, 186] width 171 height 30
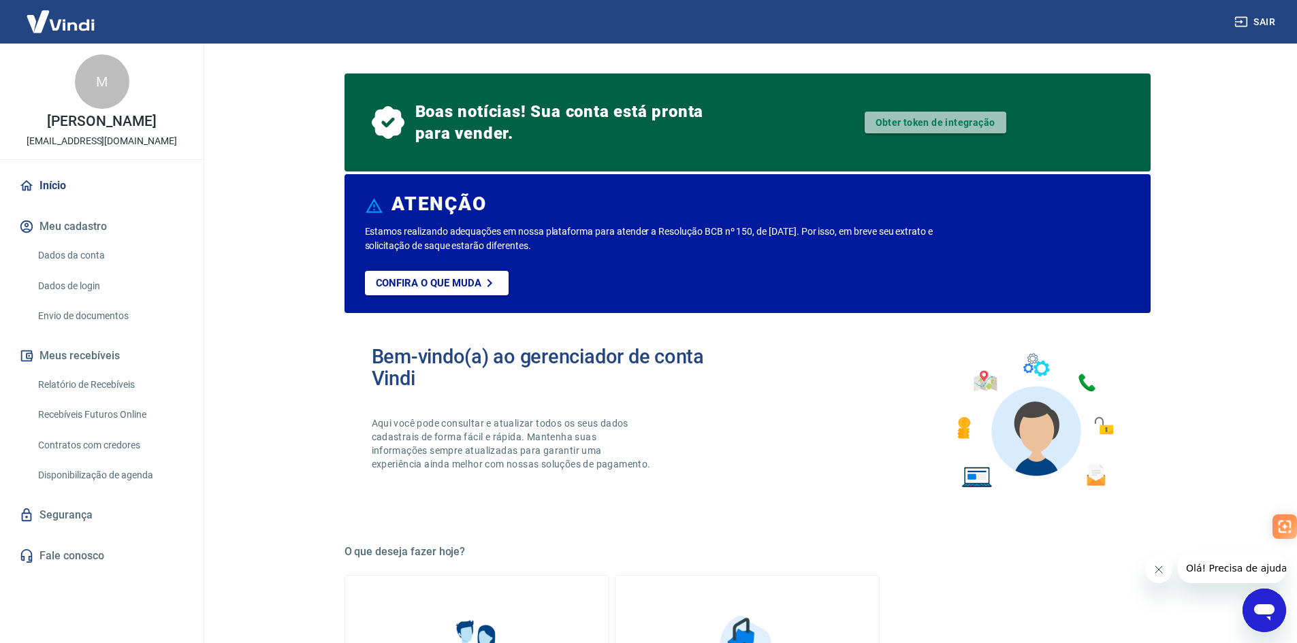
click at [893, 118] on link "Obter token de integração" at bounding box center [935, 123] width 142 height 22
